Goal: Task Accomplishment & Management: Manage account settings

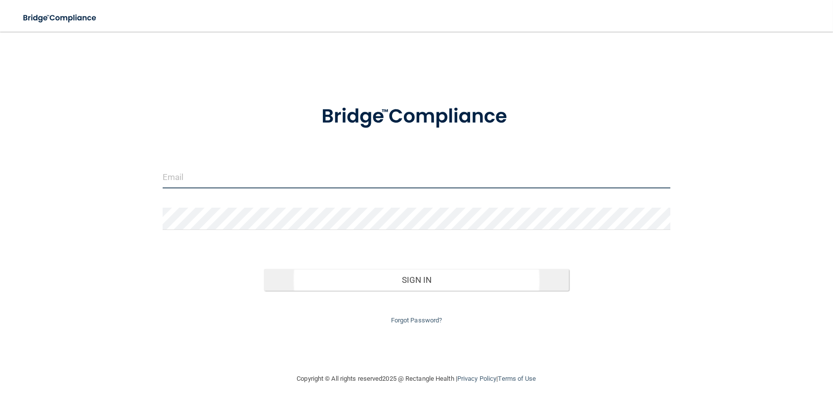
type input "[PERSON_NAME][EMAIL_ADDRESS][DOMAIN_NAME]"
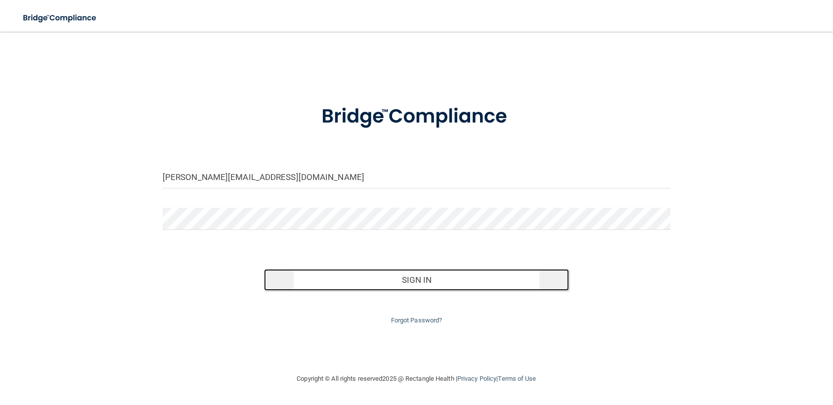
click at [370, 278] on button "Sign In" at bounding box center [416, 280] width 305 height 22
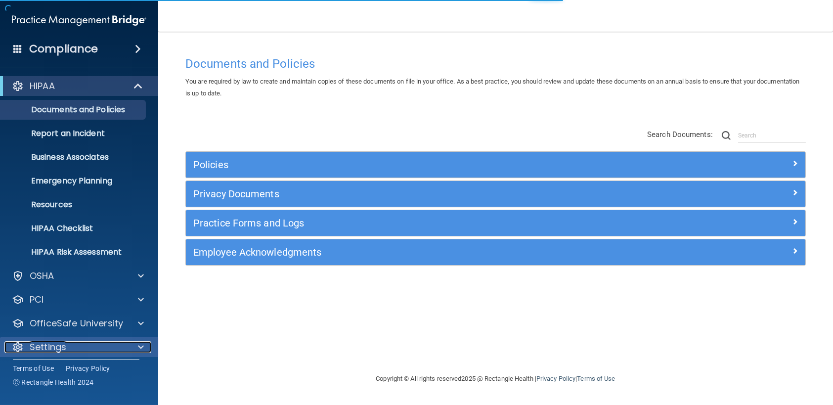
click at [76, 347] on div "Settings" at bounding box center [65, 347] width 123 height 12
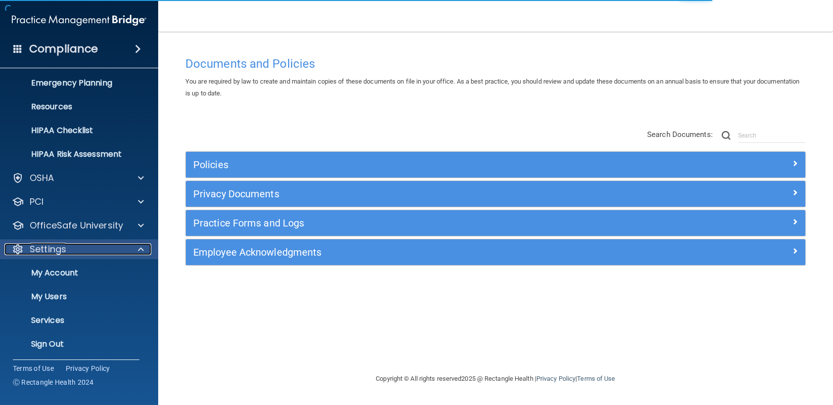
scroll to position [99, 0]
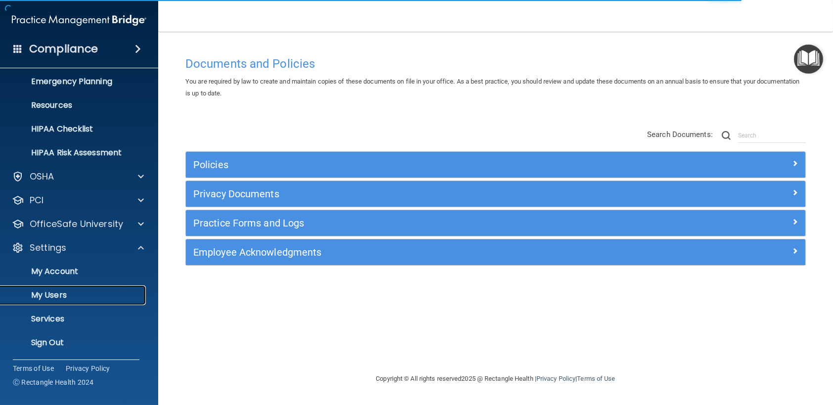
click at [58, 297] on p "My Users" at bounding box center [73, 295] width 135 height 10
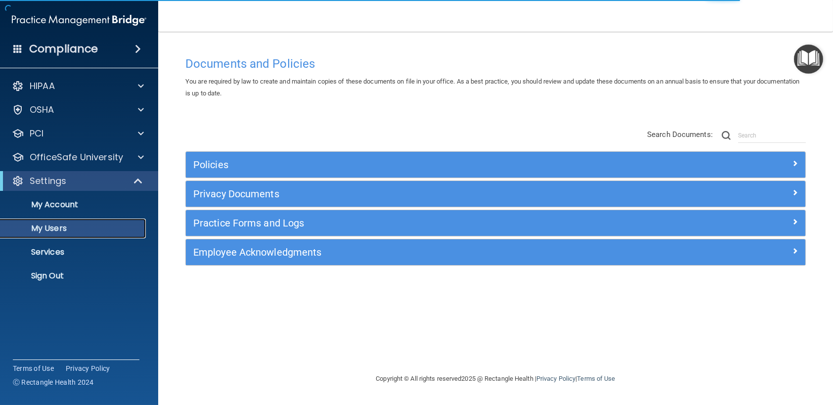
select select "20"
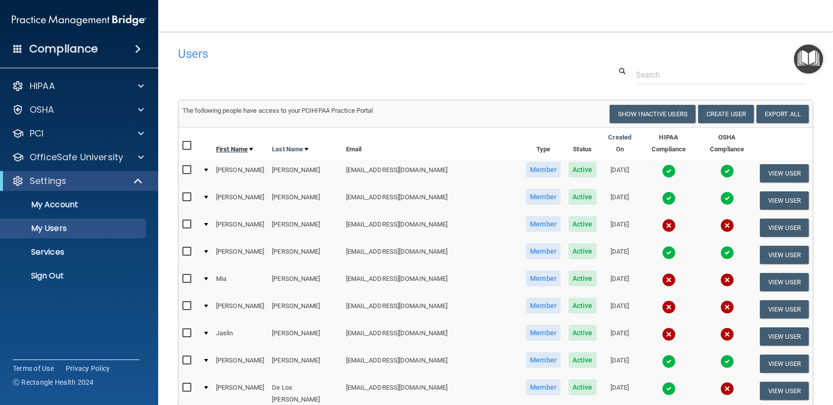
click at [234, 144] on link "First Name" at bounding box center [234, 149] width 37 height 12
select select "20"
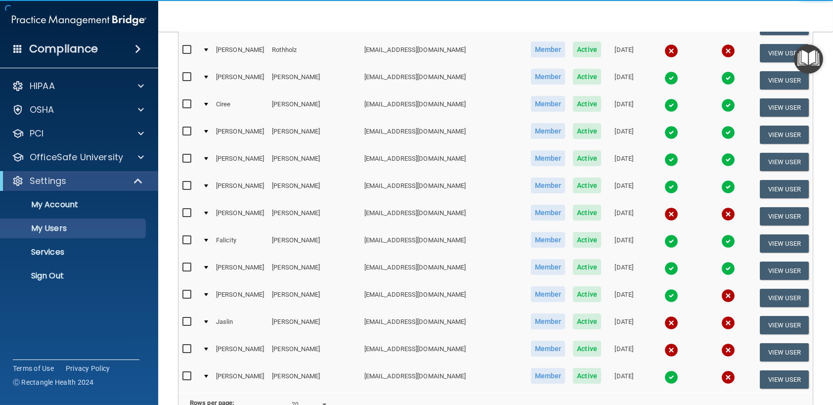
scroll to position [346, 0]
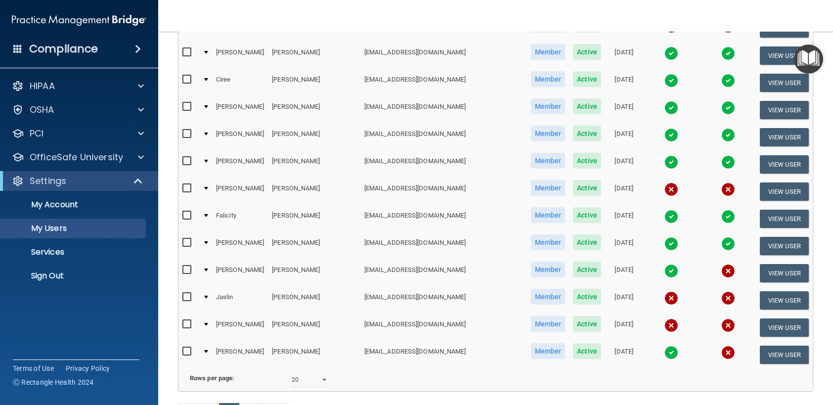
click at [189, 320] on input "checkbox" at bounding box center [187, 324] width 11 height 8
checkbox input "true"
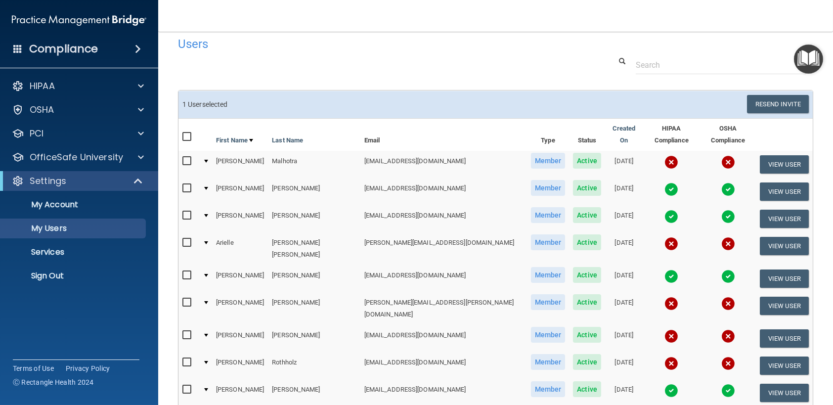
scroll to position [0, 0]
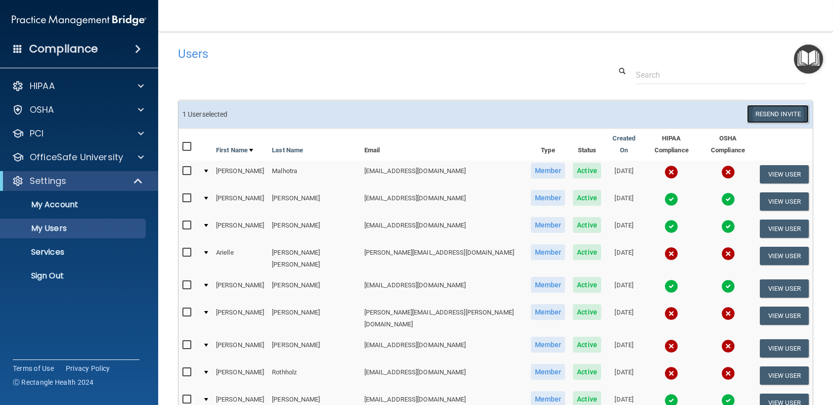
click at [785, 118] on button "Resend Invite" at bounding box center [778, 114] width 62 height 18
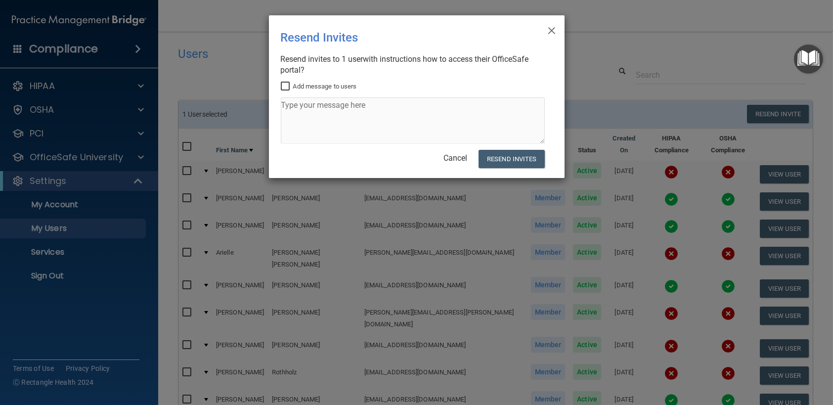
click at [295, 91] on label "Add message to users" at bounding box center [319, 87] width 76 height 12
click at [292, 90] on input "Add message to users" at bounding box center [286, 87] width 11 height 8
checkbox input "true"
click at [296, 112] on textarea at bounding box center [413, 120] width 264 height 46
type textarea "San Dimas"
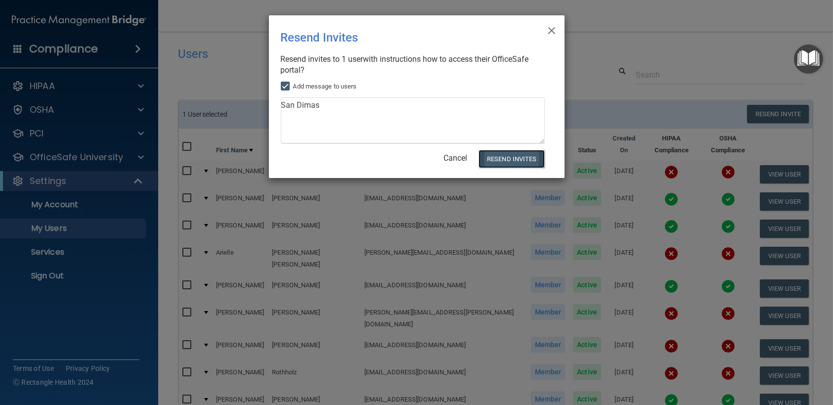
click at [522, 164] on button "Resend Invites" at bounding box center [512, 159] width 66 height 18
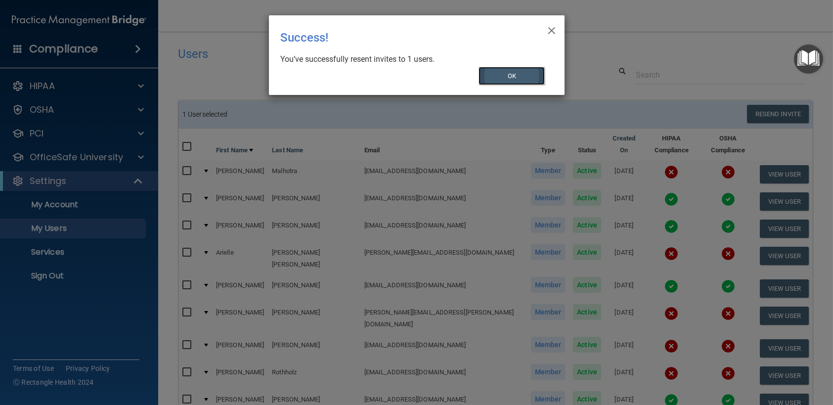
click at [493, 78] on button "OK" at bounding box center [512, 76] width 66 height 18
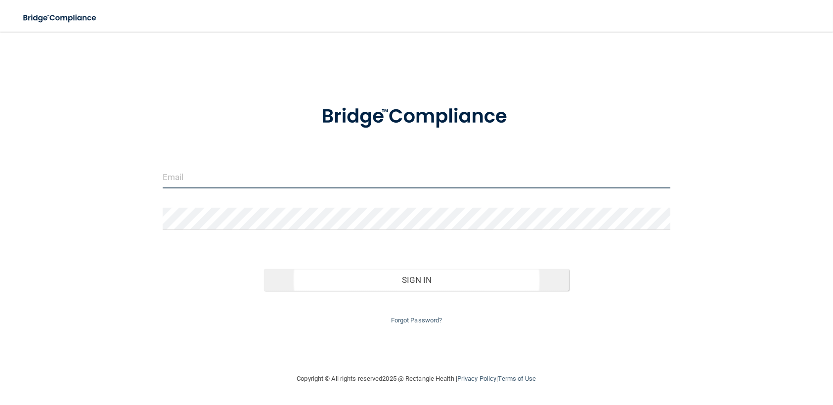
type input "[PERSON_NAME][EMAIL_ADDRESS][DOMAIN_NAME]"
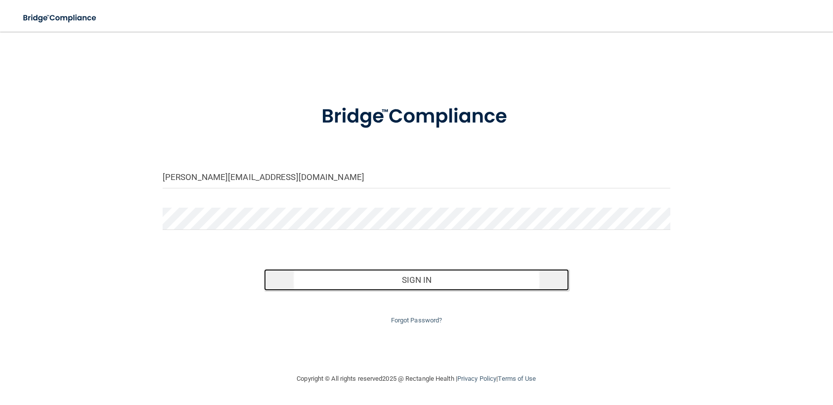
click at [412, 279] on button "Sign In" at bounding box center [416, 280] width 305 height 22
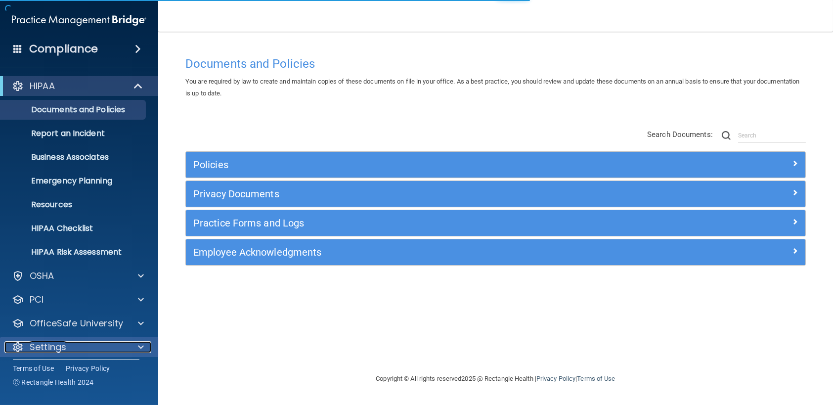
click at [110, 345] on div "Settings" at bounding box center [65, 347] width 123 height 12
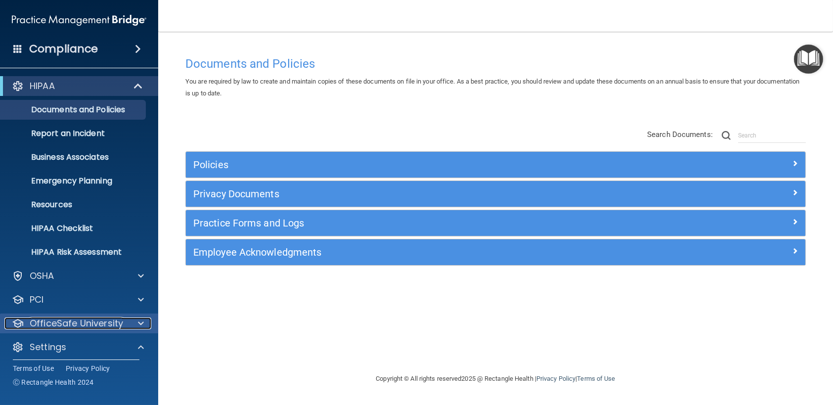
click at [99, 328] on p "OfficeSafe University" at bounding box center [76, 323] width 93 height 12
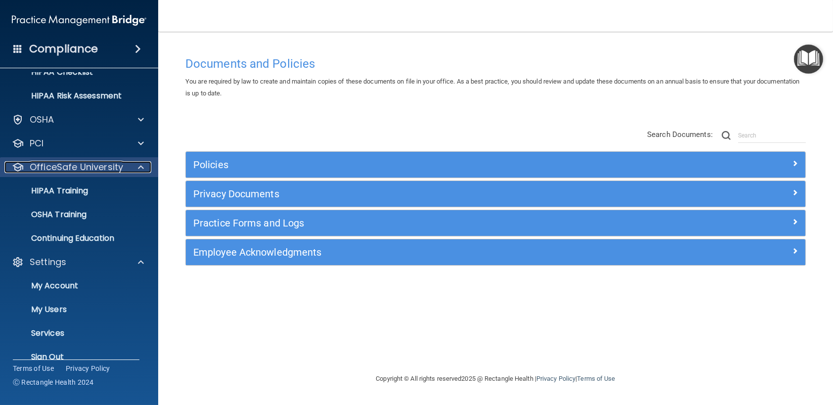
scroll to position [171, 0]
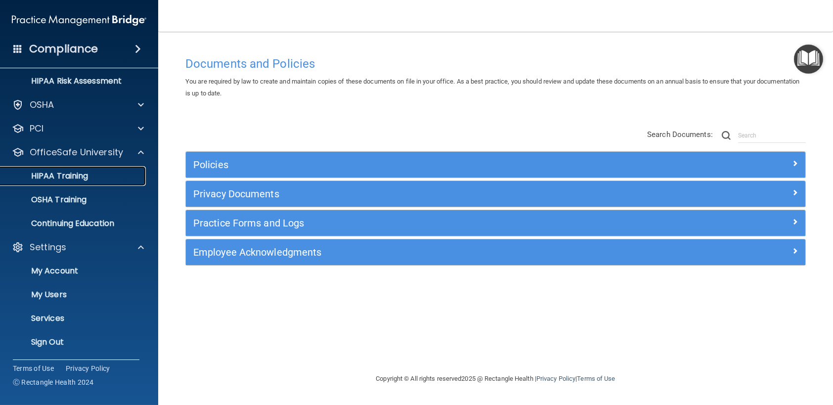
click at [61, 174] on p "HIPAA Training" at bounding box center [47, 176] width 82 height 10
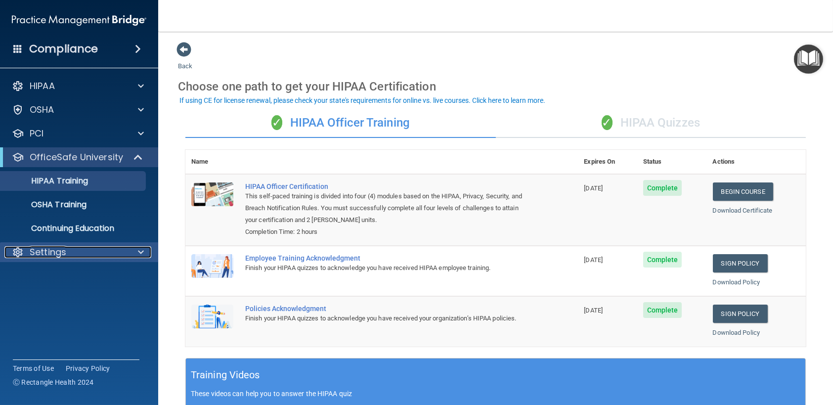
click at [99, 253] on div "Settings" at bounding box center [65, 252] width 123 height 12
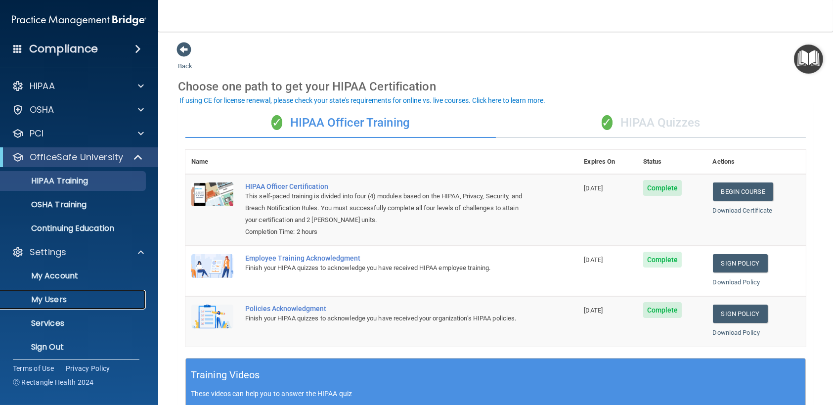
click at [56, 303] on p "My Users" at bounding box center [73, 300] width 135 height 10
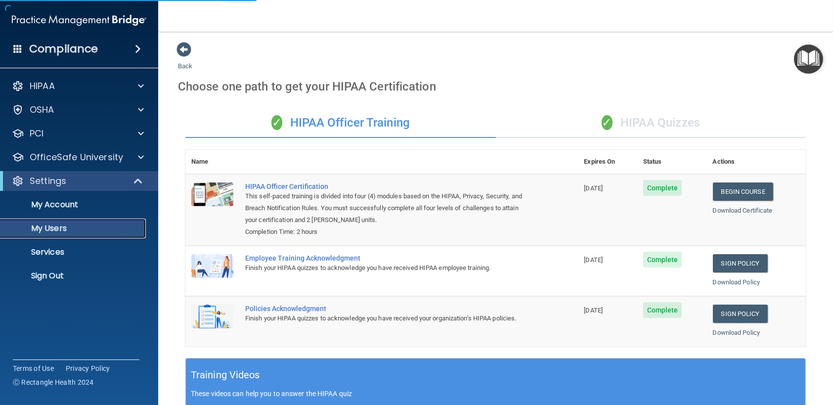
select select "20"
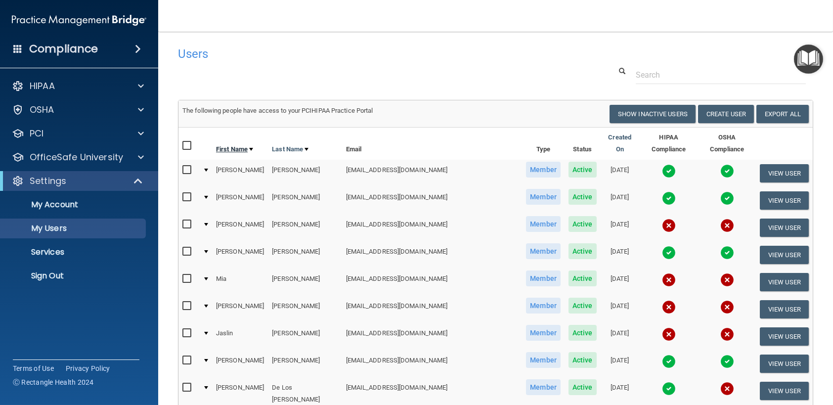
click at [239, 143] on link "First Name" at bounding box center [234, 149] width 37 height 12
select select "20"
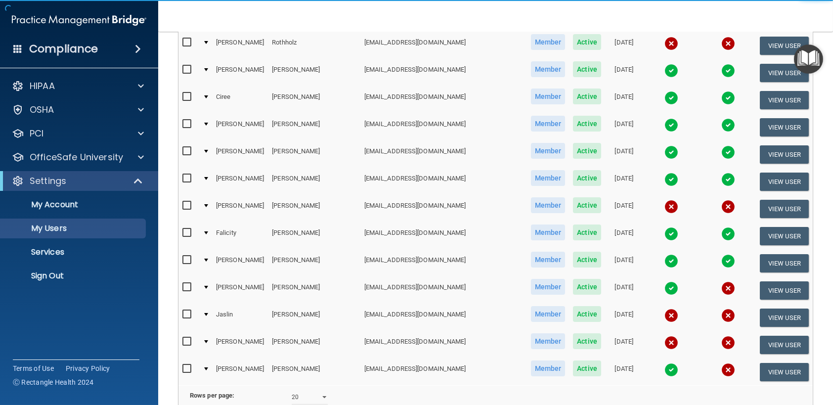
scroll to position [346, 0]
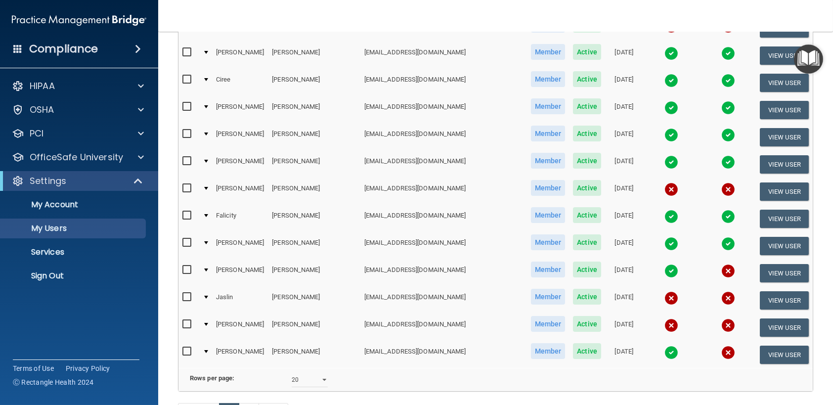
click at [185, 318] on label at bounding box center [188, 323] width 12 height 11
click at [185, 320] on input "checkbox" at bounding box center [187, 324] width 11 height 8
checkbox input "true"
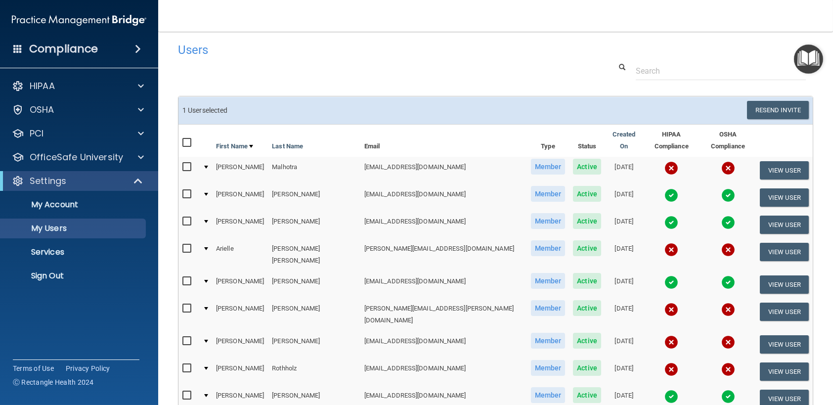
scroll to position [0, 0]
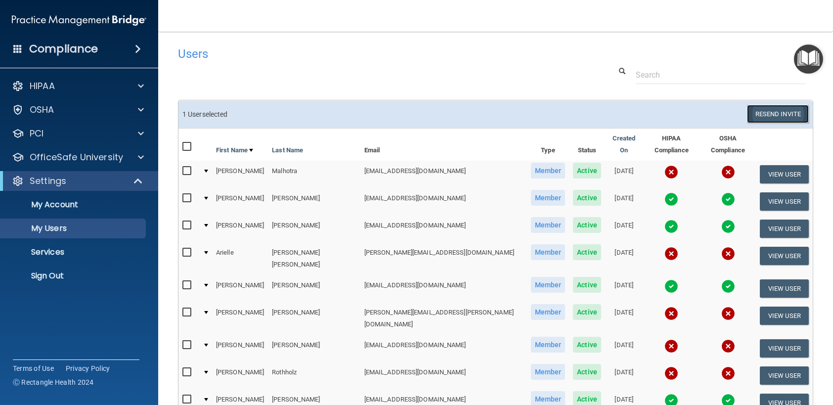
click at [787, 113] on button "Resend Invite" at bounding box center [778, 114] width 62 height 18
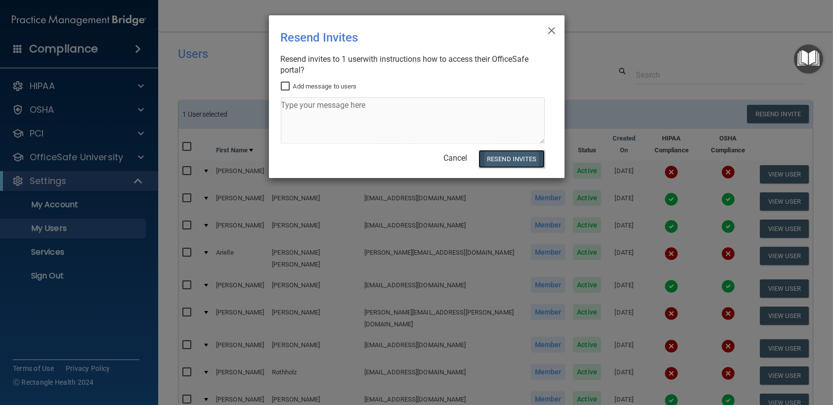
click at [515, 162] on button "Resend Invites" at bounding box center [512, 159] width 66 height 18
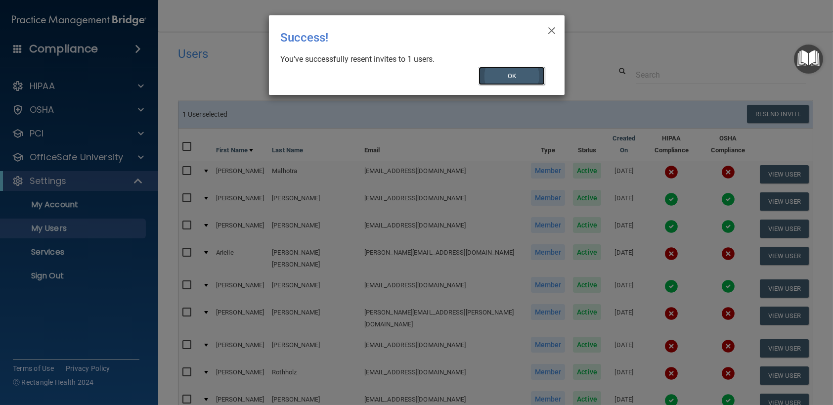
click at [536, 81] on button "OK" at bounding box center [512, 76] width 66 height 18
